Goal: Information Seeking & Learning: Learn about a topic

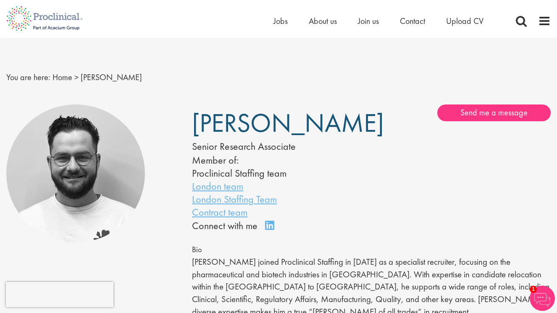
click at [340, 127] on h1 "[PERSON_NAME]" at bounding box center [269, 123] width 154 height 21
click at [224, 212] on link "Contract team" at bounding box center [219, 212] width 55 height 13
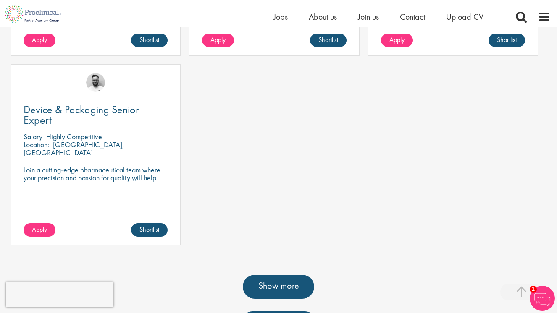
scroll to position [669, 0]
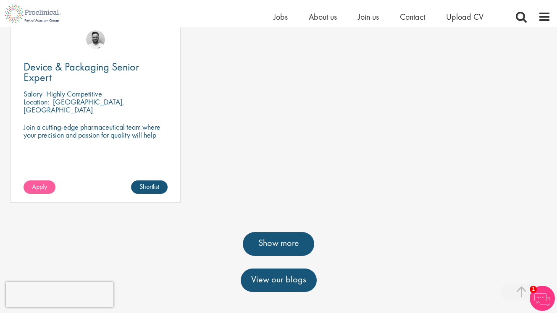
click at [49, 181] on link "Apply" at bounding box center [40, 187] width 32 height 13
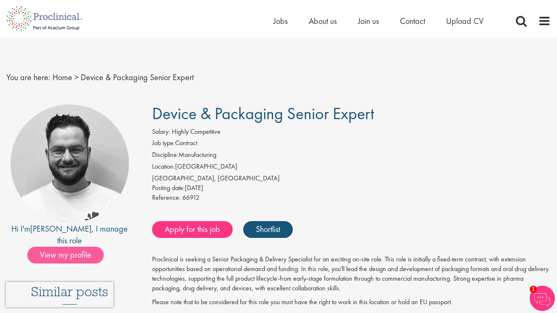
click at [77, 247] on span "View my profile" at bounding box center [65, 255] width 76 height 17
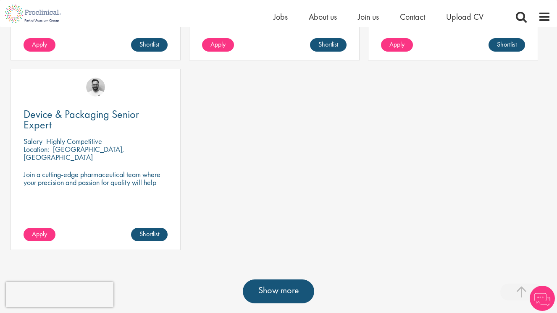
scroll to position [639, 0]
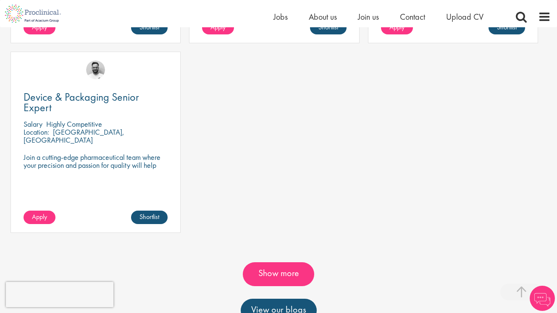
click at [289, 262] on link "Show more" at bounding box center [278, 274] width 71 height 24
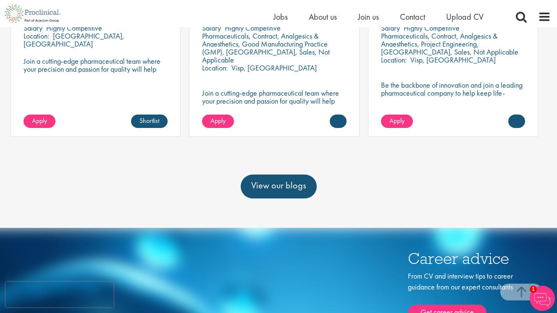
scroll to position [795, 0]
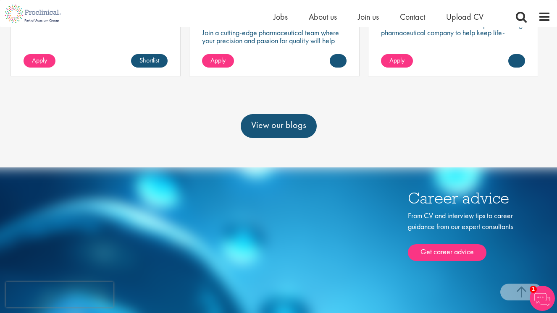
click at [544, 298] on img at bounding box center [541, 298] width 25 height 25
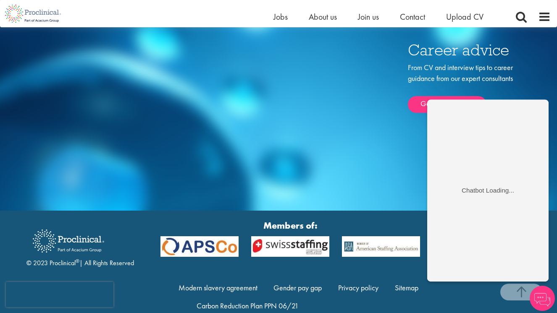
scroll to position [228, 0]
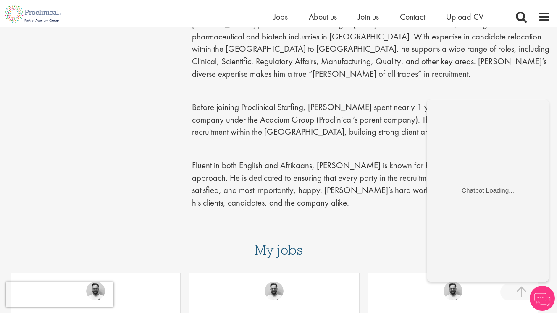
click at [128, 196] on div "Emile De Beer Senior Research Associate Member of: Proclinical Staffing team Lo…" at bounding box center [278, 44] width 557 height 364
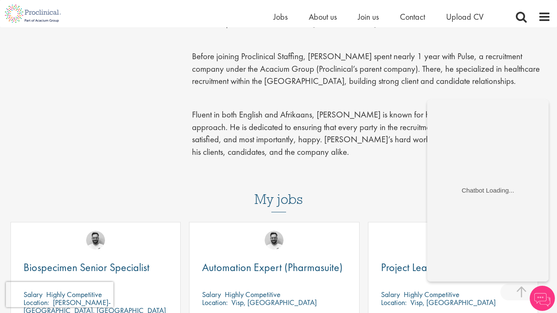
scroll to position [115, 0]
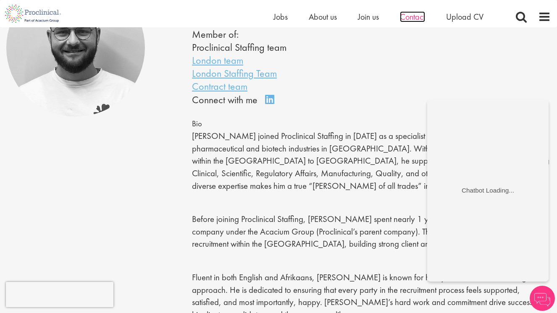
click at [413, 20] on span "Contact" at bounding box center [412, 16] width 25 height 11
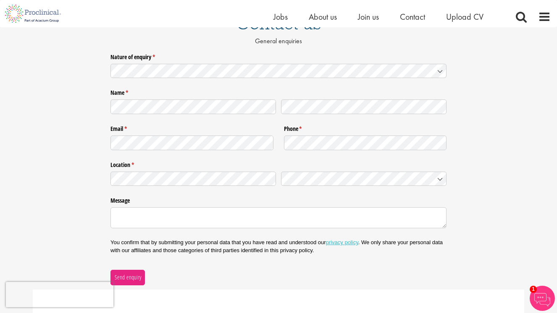
scroll to position [83, 0]
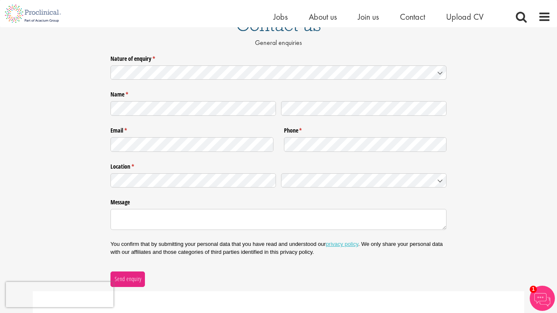
click at [154, 81] on div "Nature of enquiry * (required)" at bounding box center [278, 67] width 336 height 31
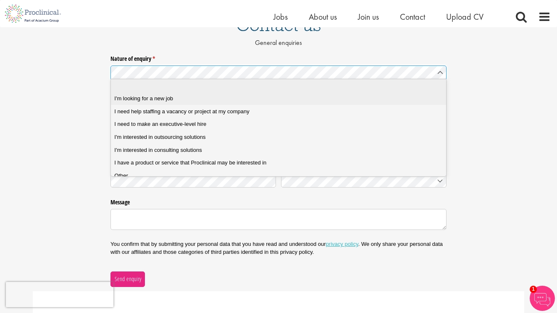
click at [168, 99] on span "I'm looking for a new job" at bounding box center [143, 99] width 59 height 8
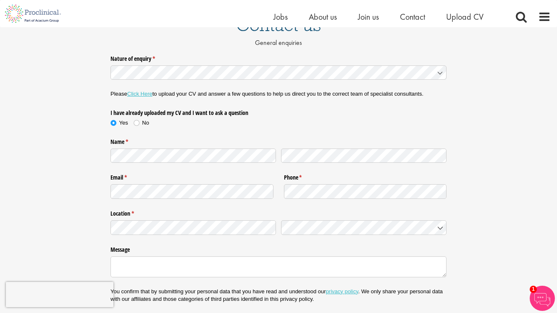
click at [149, 94] on link "Click Here" at bounding box center [139, 94] width 25 height 6
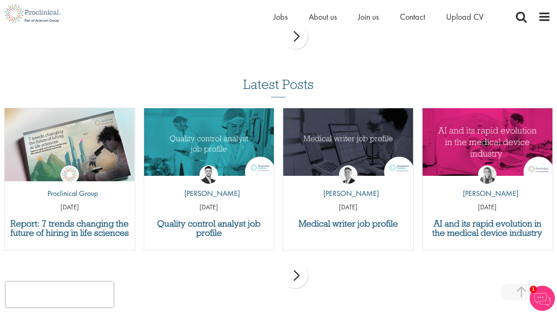
scroll to position [491, 0]
